Goal: Entertainment & Leisure: Consume media (video, audio)

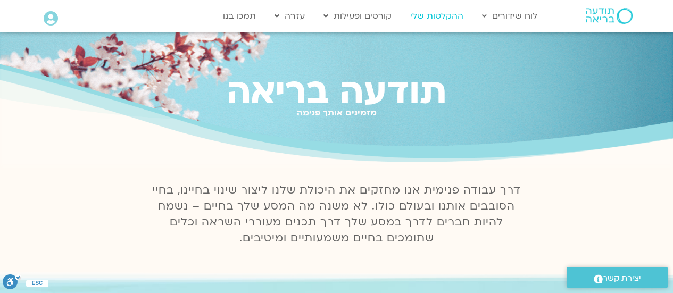
click at [439, 12] on link "ההקלטות שלי" at bounding box center [437, 16] width 64 height 20
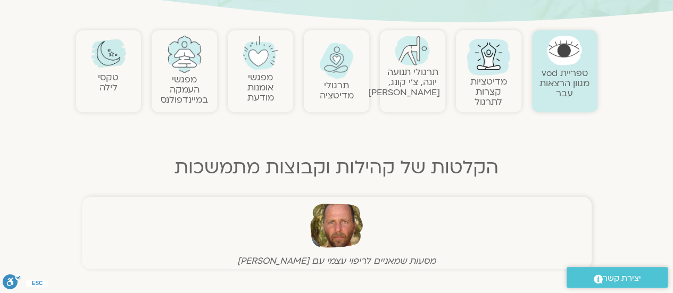
scroll to position [160, 0]
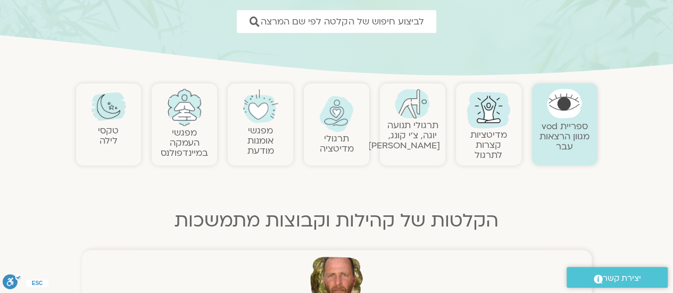
click at [100, 107] on img at bounding box center [108, 106] width 35 height 35
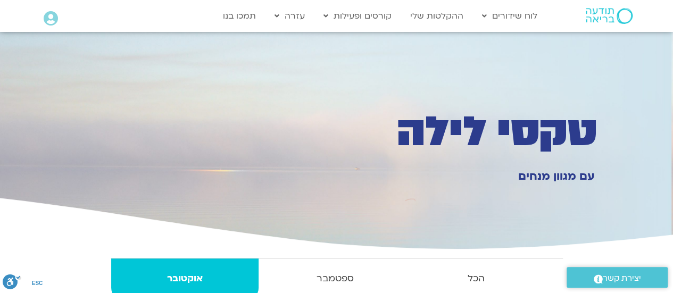
scroll to position [213, 0]
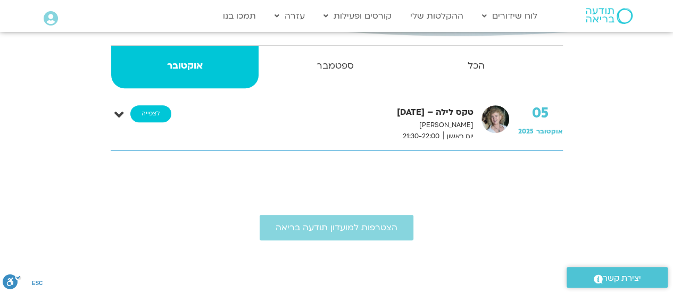
click at [156, 111] on link "לצפייה" at bounding box center [150, 113] width 41 height 17
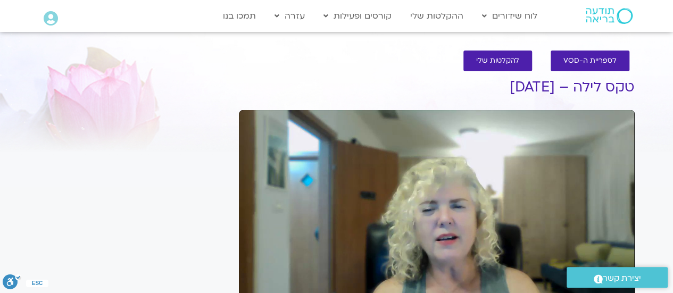
scroll to position [106, 0]
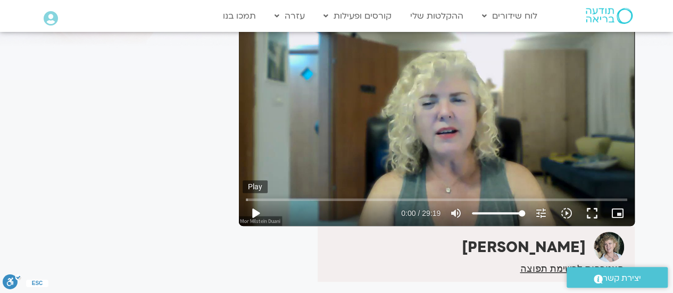
click at [251, 212] on button "play_arrow" at bounding box center [255, 213] width 26 height 26
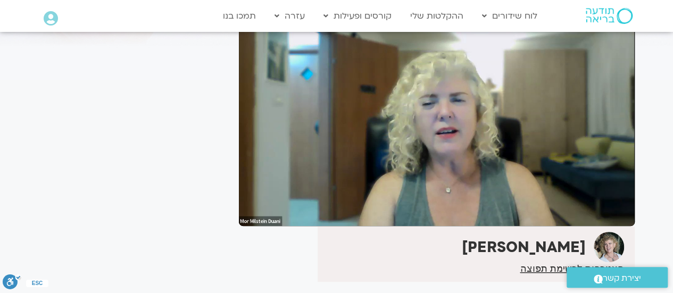
type input "907.551076"
